Goal: Task Accomplishment & Management: Manage account settings

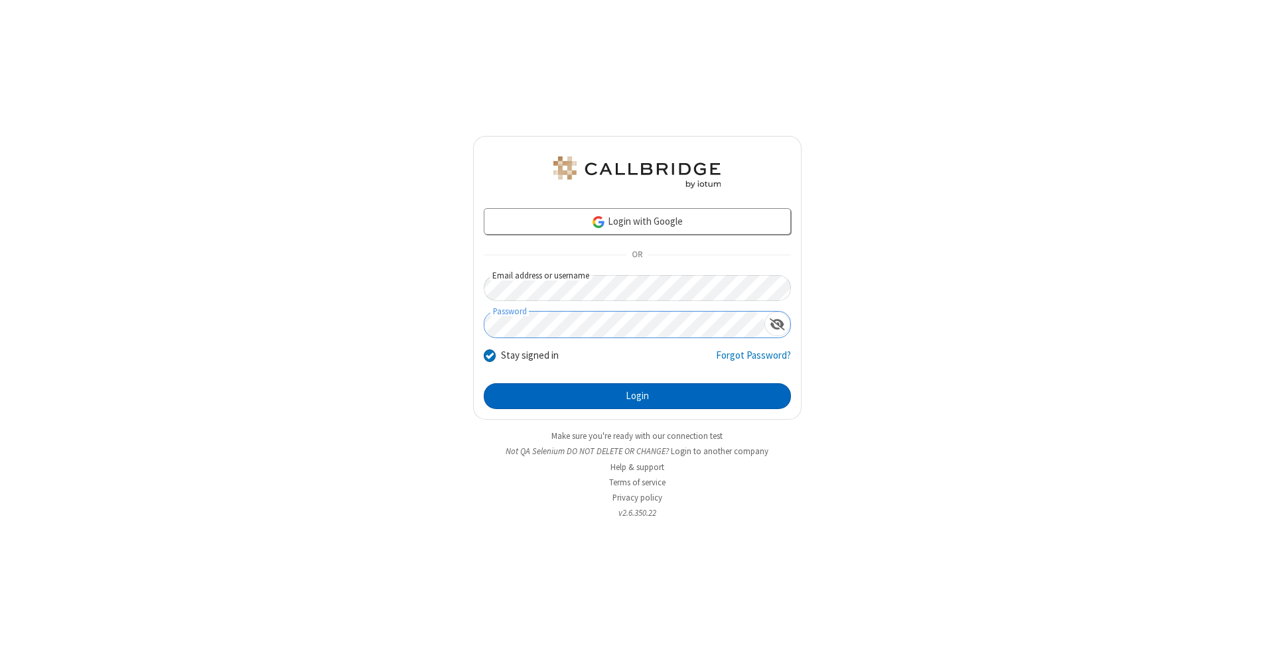
click at [637, 397] on button "Login" at bounding box center [637, 396] width 307 height 27
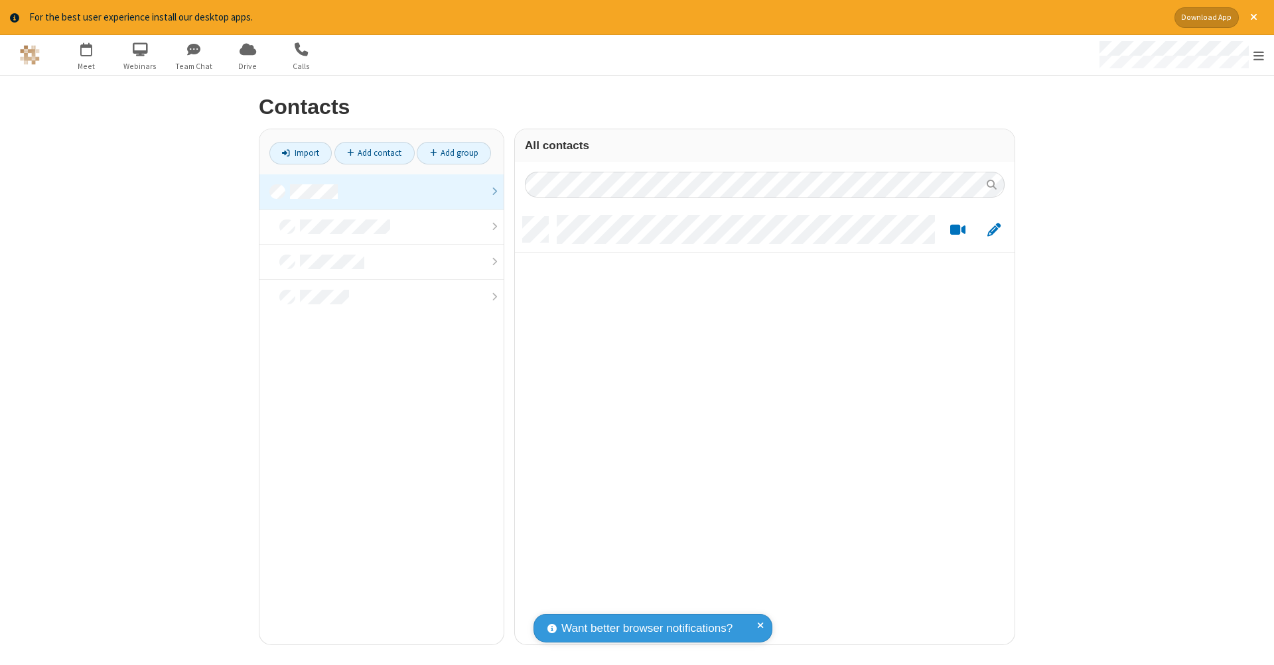
click at [381, 191] on link at bounding box center [381, 191] width 244 height 35
click at [374, 153] on link "Add contact" at bounding box center [374, 153] width 80 height 23
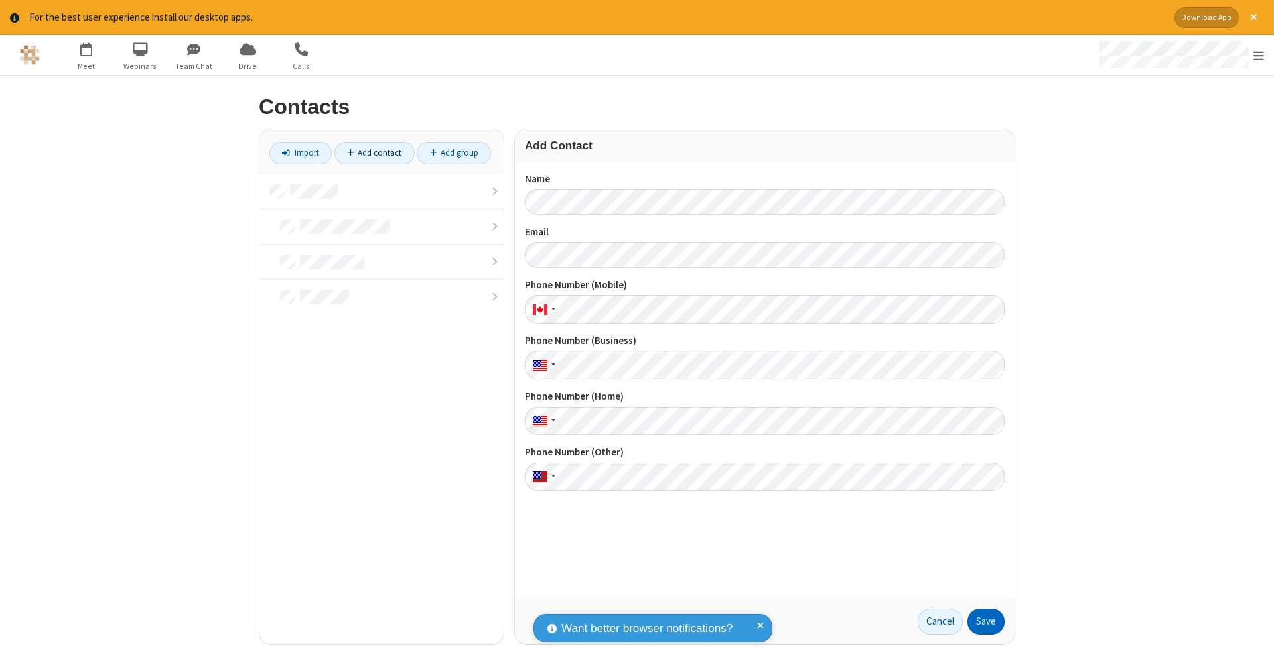
click at [986, 622] on button "Save" at bounding box center [985, 622] width 37 height 27
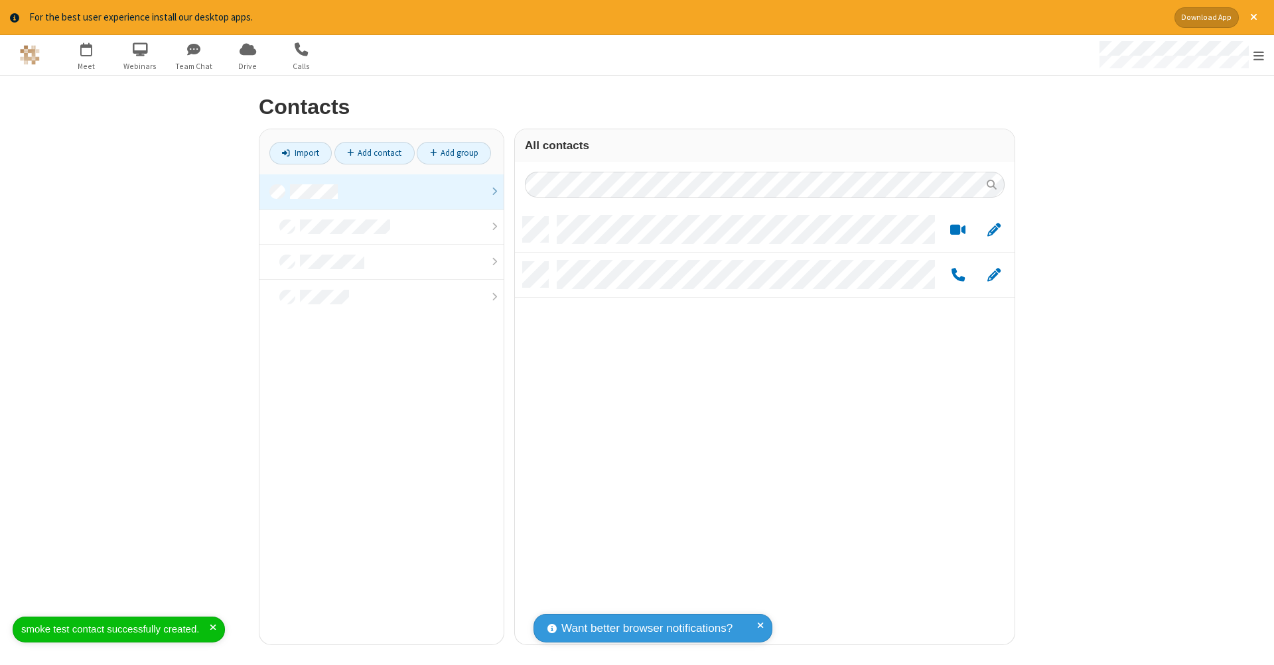
scroll to position [428, 490]
